Goal: Navigation & Orientation: Go to known website

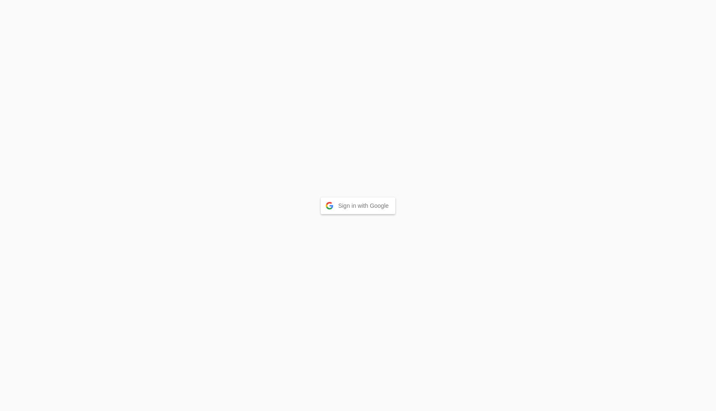
click at [358, 204] on button "Sign in with Google" at bounding box center [358, 205] width 75 height 17
